Goal: Transaction & Acquisition: Purchase product/service

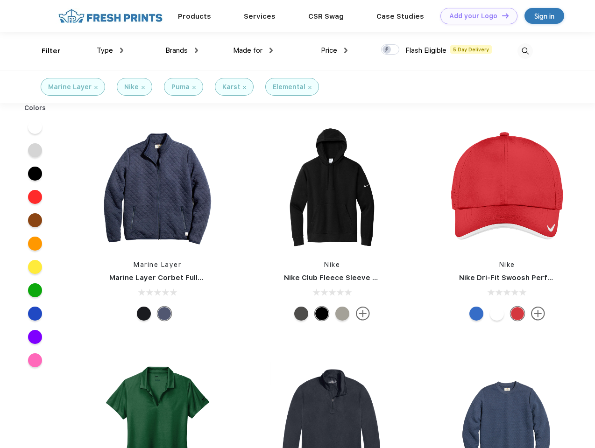
scroll to position [0, 0]
click at [475, 16] on link "Add your Logo Design Tool" at bounding box center [478, 16] width 77 height 16
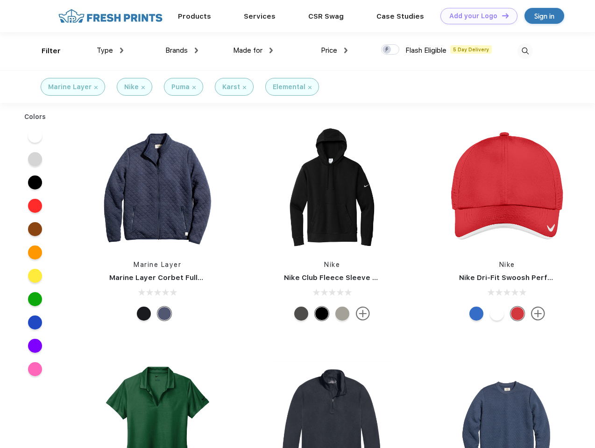
click at [0, 0] on div "Design Tool" at bounding box center [0, 0] width 0 height 0
click at [501, 15] on link "Add your Logo Design Tool" at bounding box center [478, 16] width 77 height 16
click at [45, 51] on div "Filter" at bounding box center [51, 51] width 19 height 11
click at [110, 50] on span "Type" at bounding box center [105, 50] width 16 height 8
click at [182, 50] on span "Brands" at bounding box center [176, 50] width 22 height 8
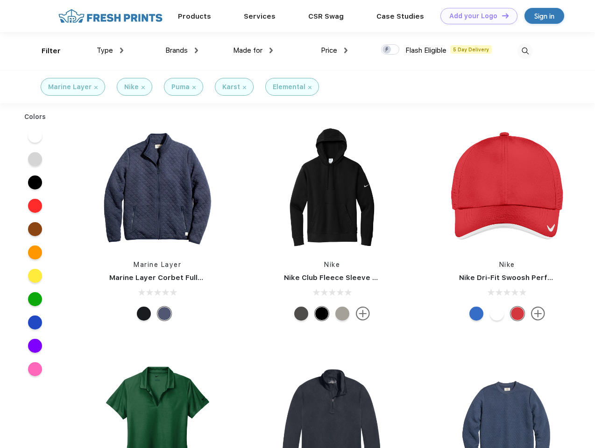
click at [253, 50] on span "Made for" at bounding box center [247, 50] width 29 height 8
click at [334, 50] on span "Price" at bounding box center [329, 50] width 16 height 8
click at [390, 50] on div at bounding box center [390, 49] width 18 height 10
click at [387, 50] on input "checkbox" at bounding box center [384, 47] width 6 height 6
click at [525, 51] on img at bounding box center [524, 50] width 15 height 15
